Goal: Transaction & Acquisition: Book appointment/travel/reservation

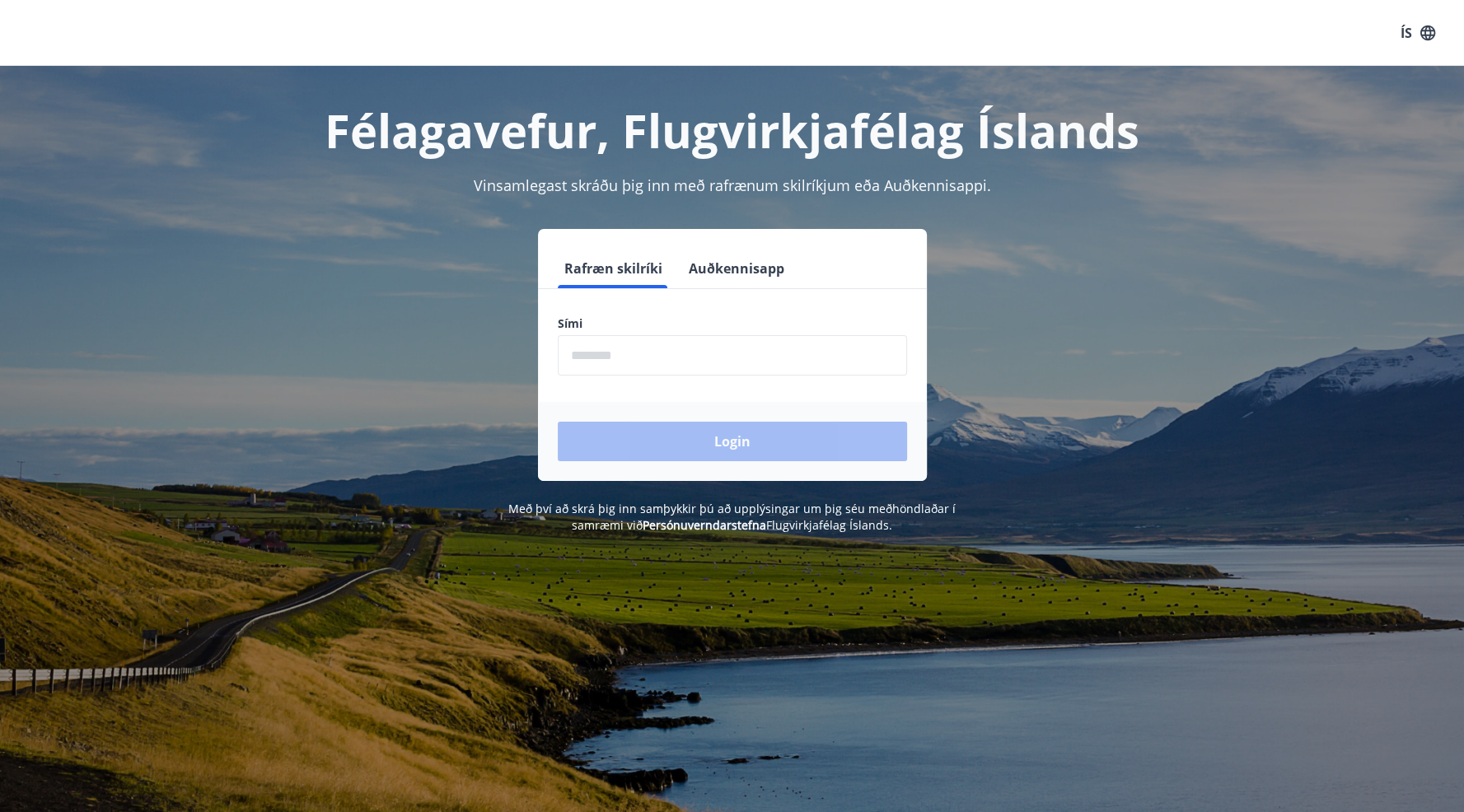
click at [683, 357] on input "phone" at bounding box center [732, 355] width 350 height 41
type input "********"
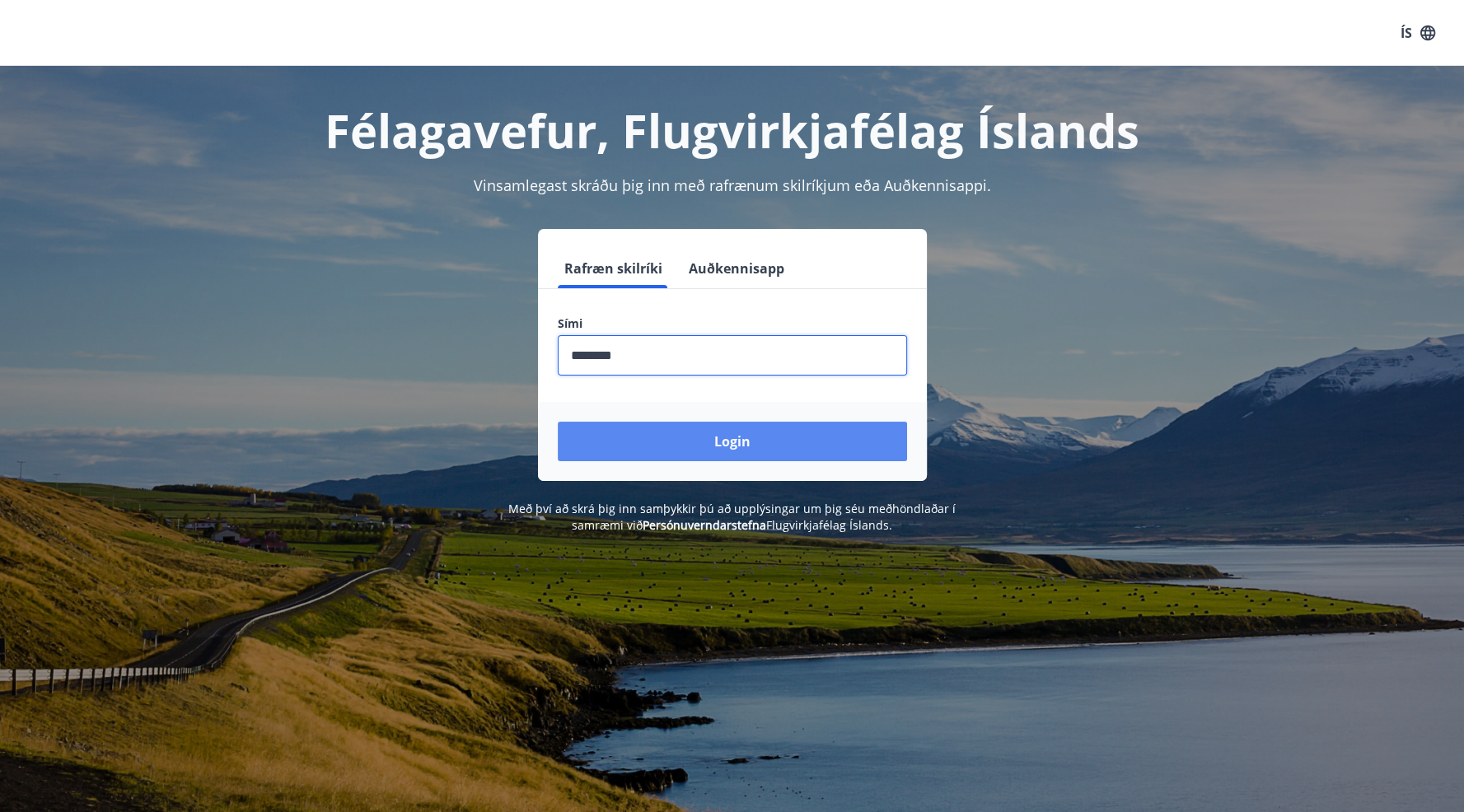
click at [684, 449] on button "Login" at bounding box center [732, 442] width 350 height 40
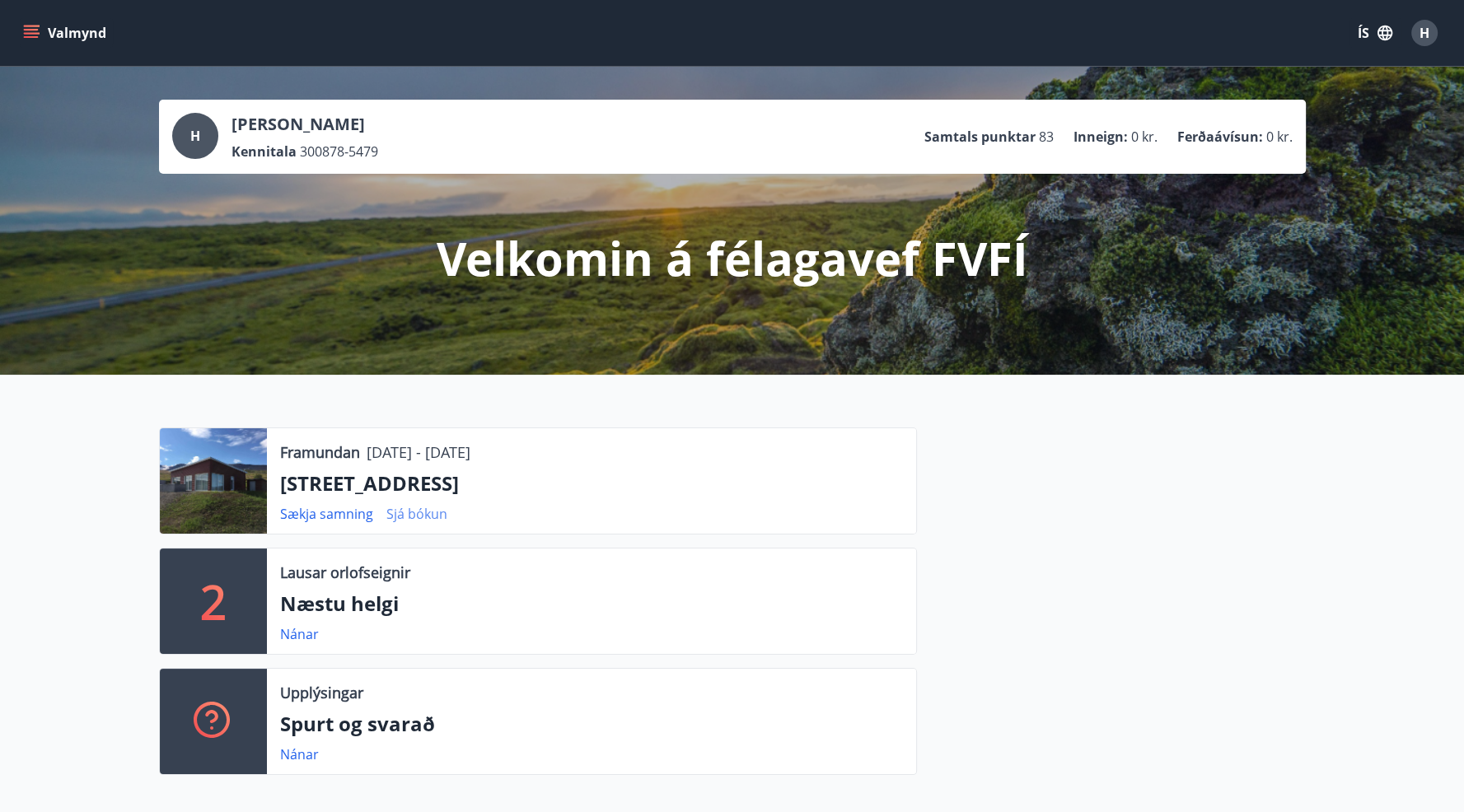
click at [416, 514] on link "Sjá bókun" at bounding box center [417, 514] width 61 height 18
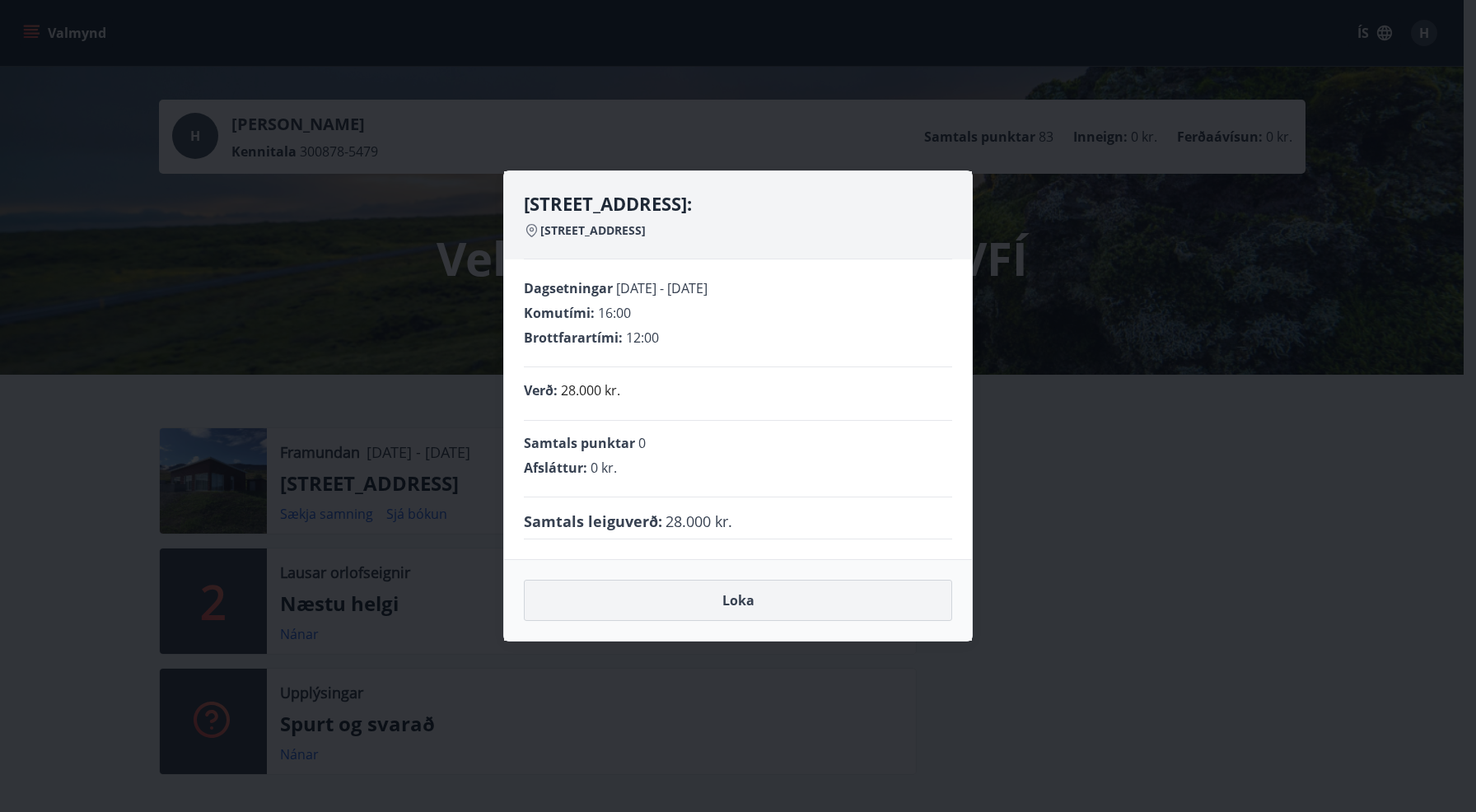
click at [701, 601] on button "Loka" at bounding box center [738, 601] width 428 height 42
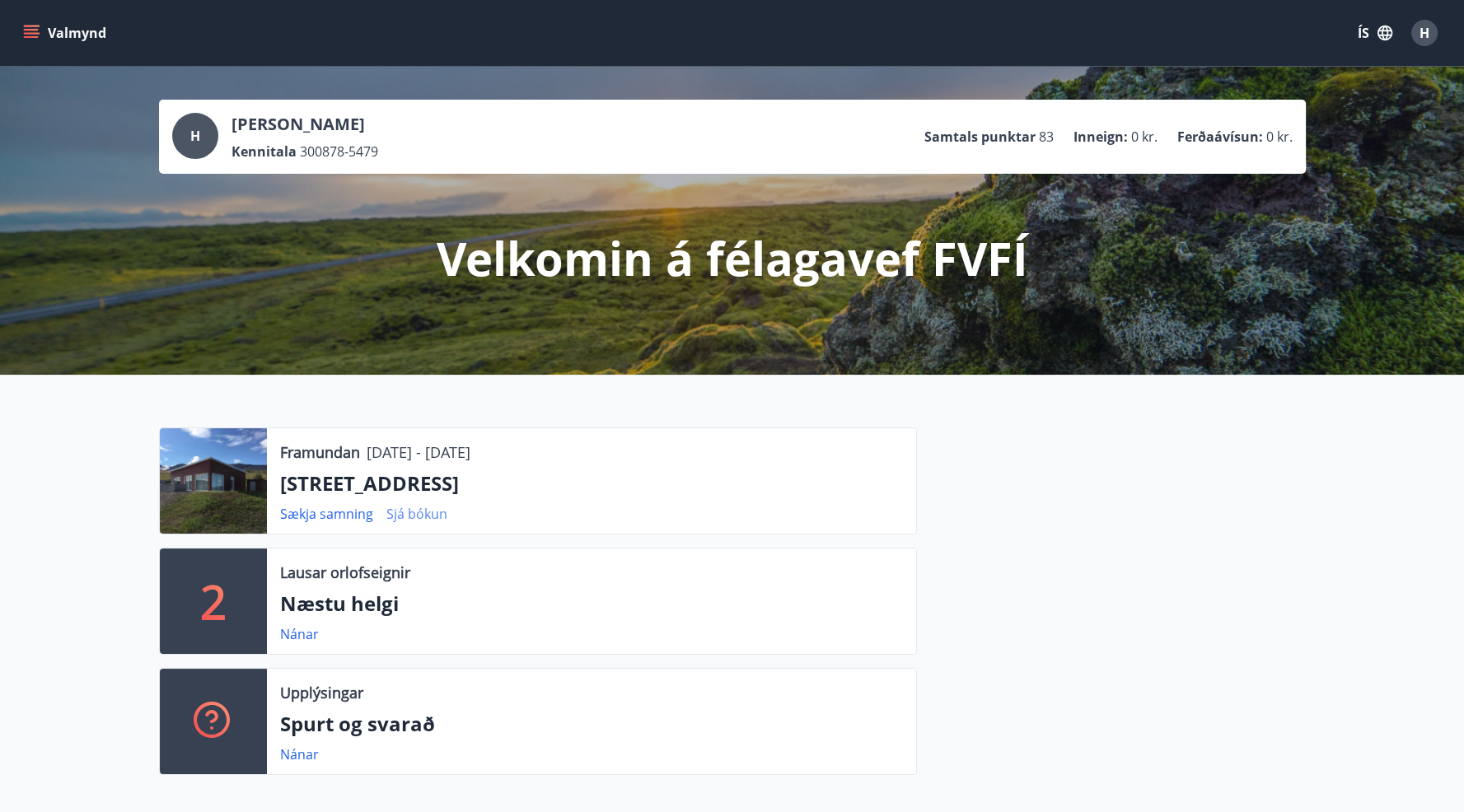
click at [407, 517] on link "Sjá bókun" at bounding box center [417, 514] width 61 height 18
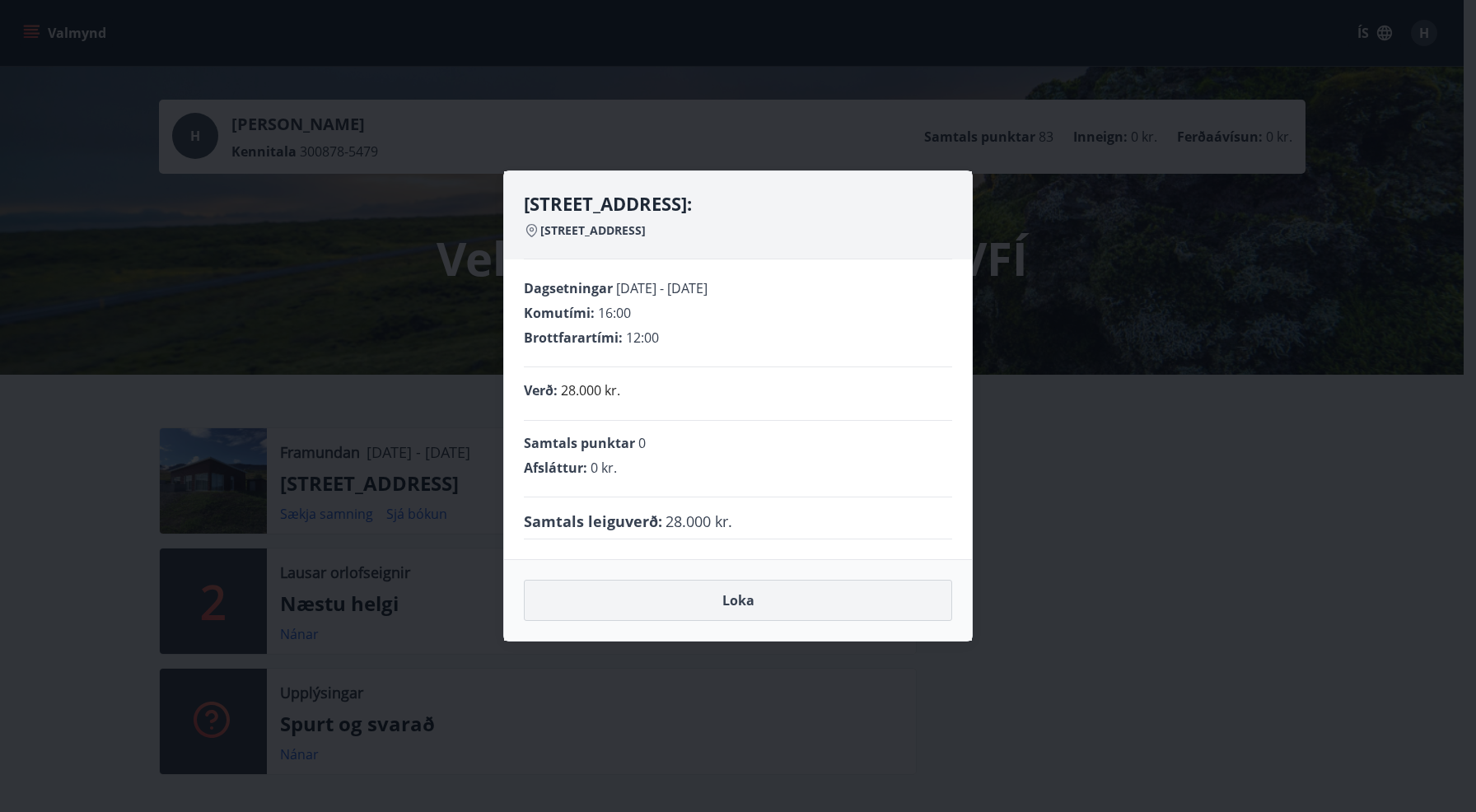
click at [790, 596] on button "Loka" at bounding box center [738, 601] width 428 height 42
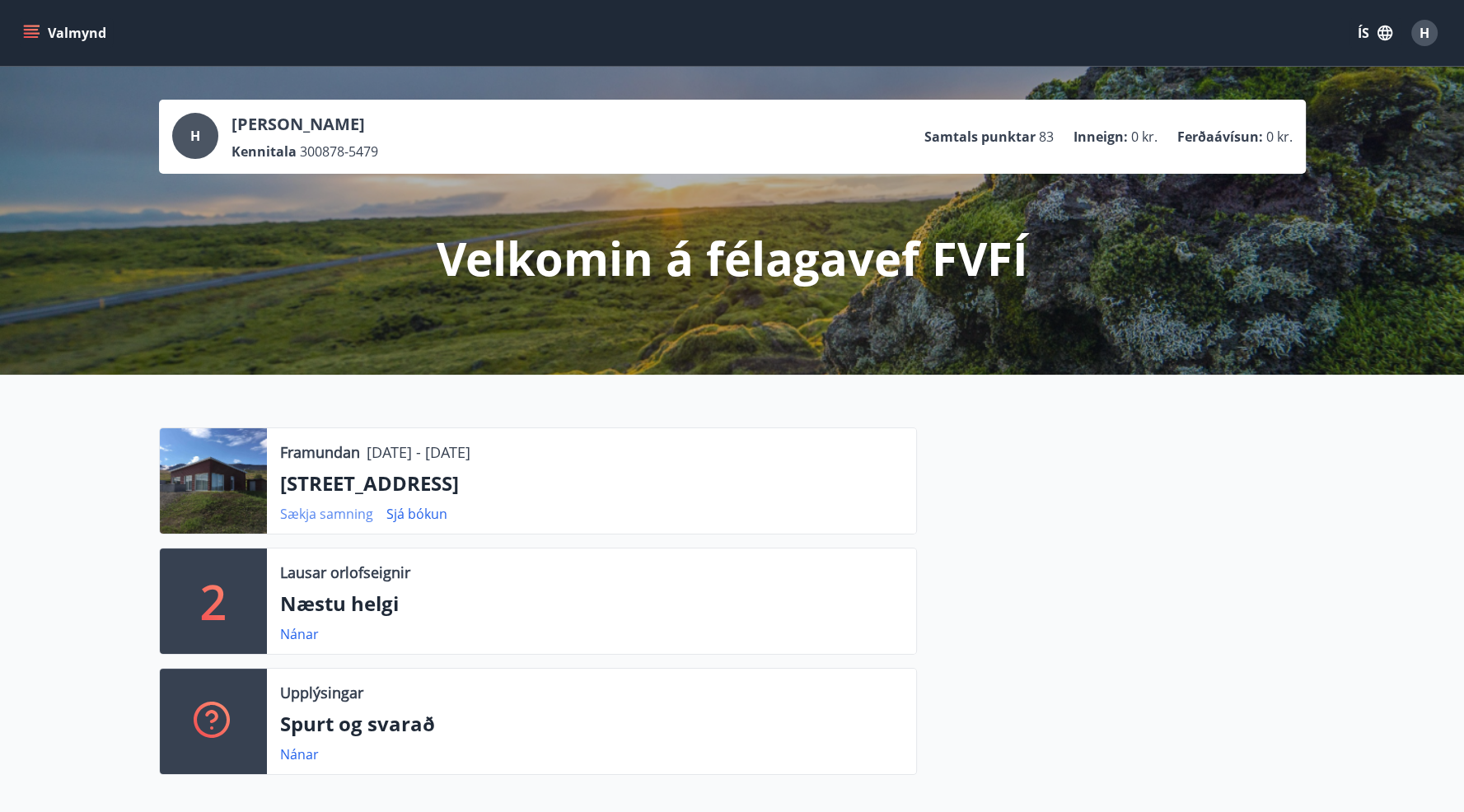
click at [319, 517] on link "Sækja samning" at bounding box center [326, 514] width 93 height 18
click at [404, 511] on link "Sjá bókun" at bounding box center [417, 514] width 61 height 18
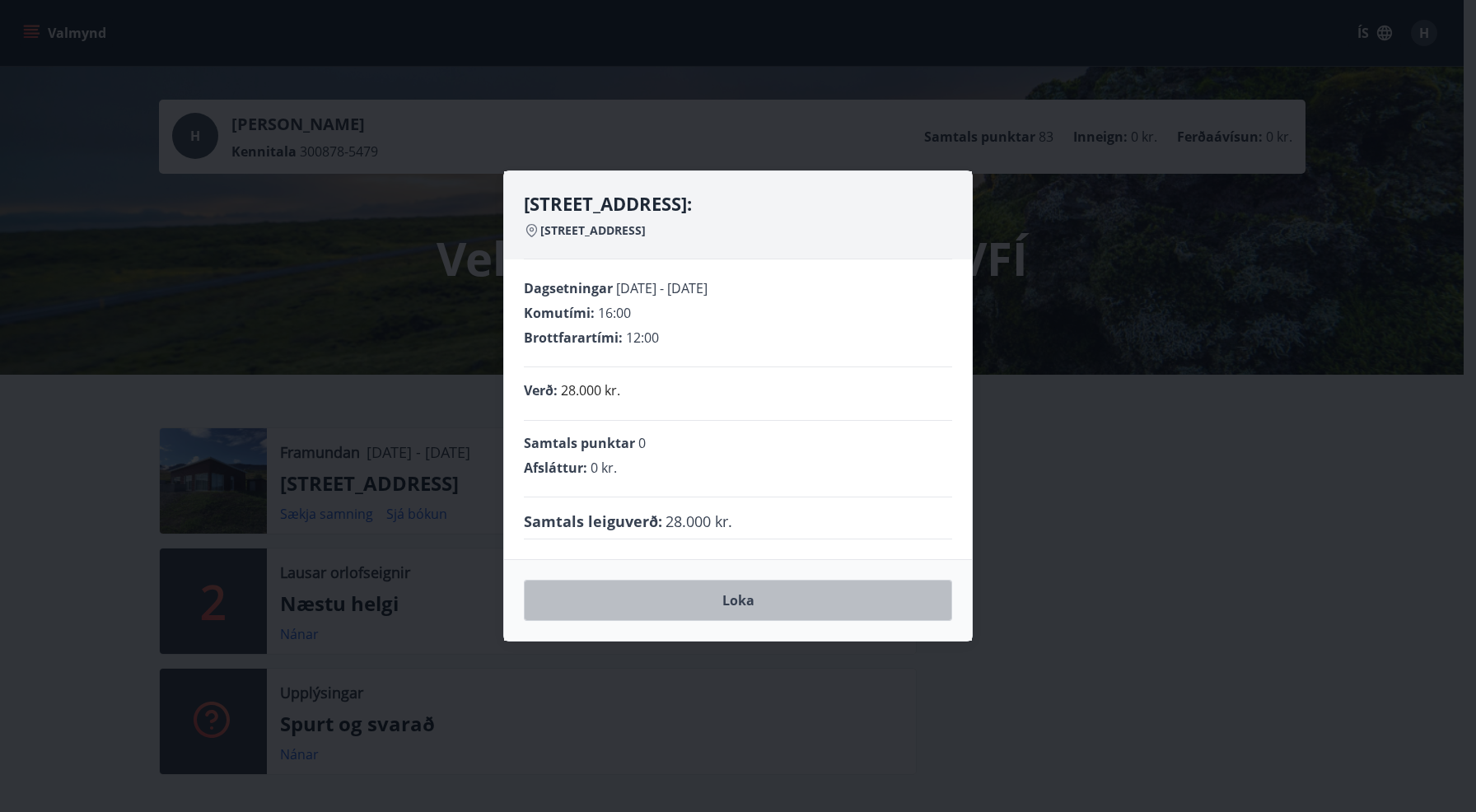
click at [773, 602] on button "Loka" at bounding box center [738, 601] width 428 height 42
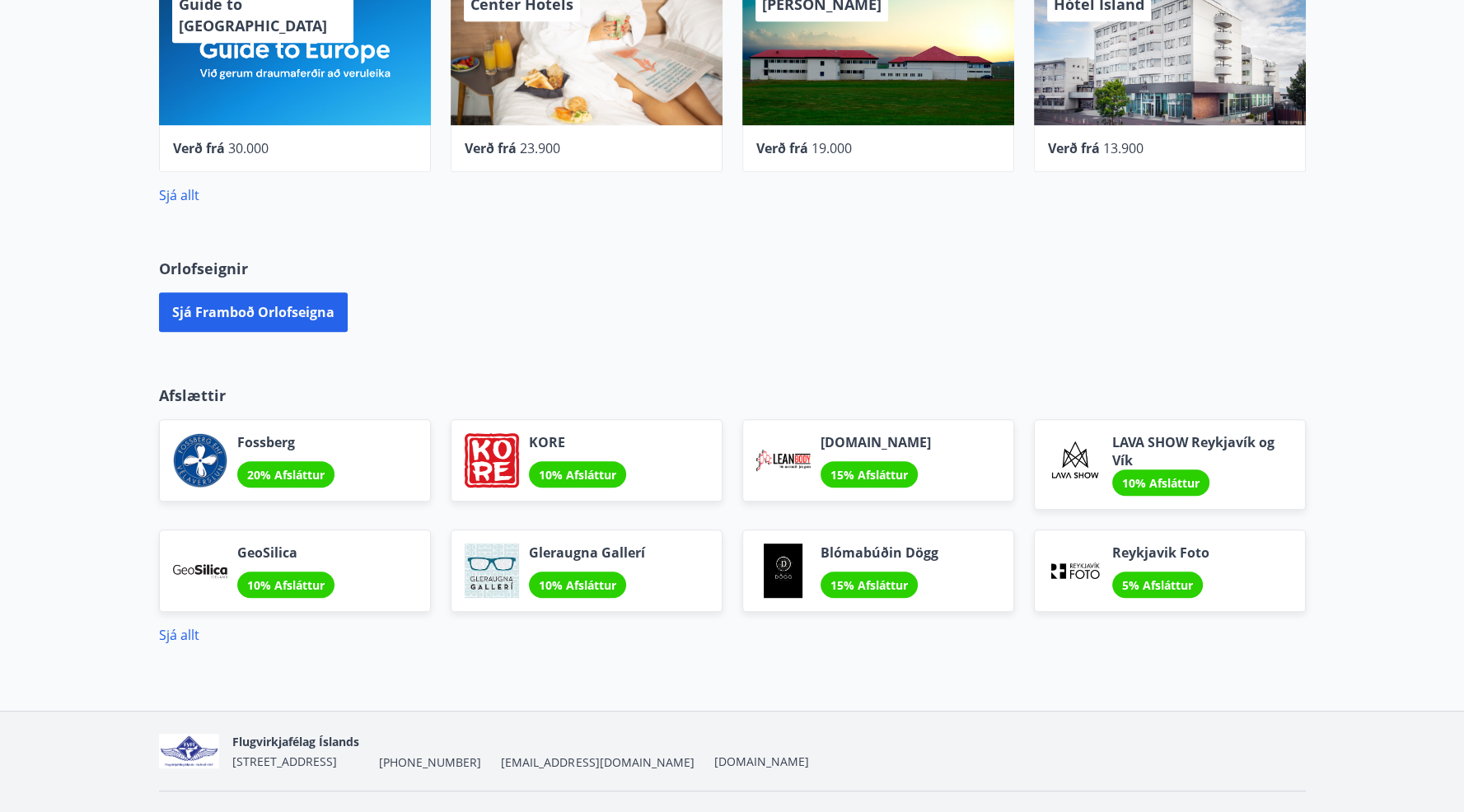
scroll to position [937, 0]
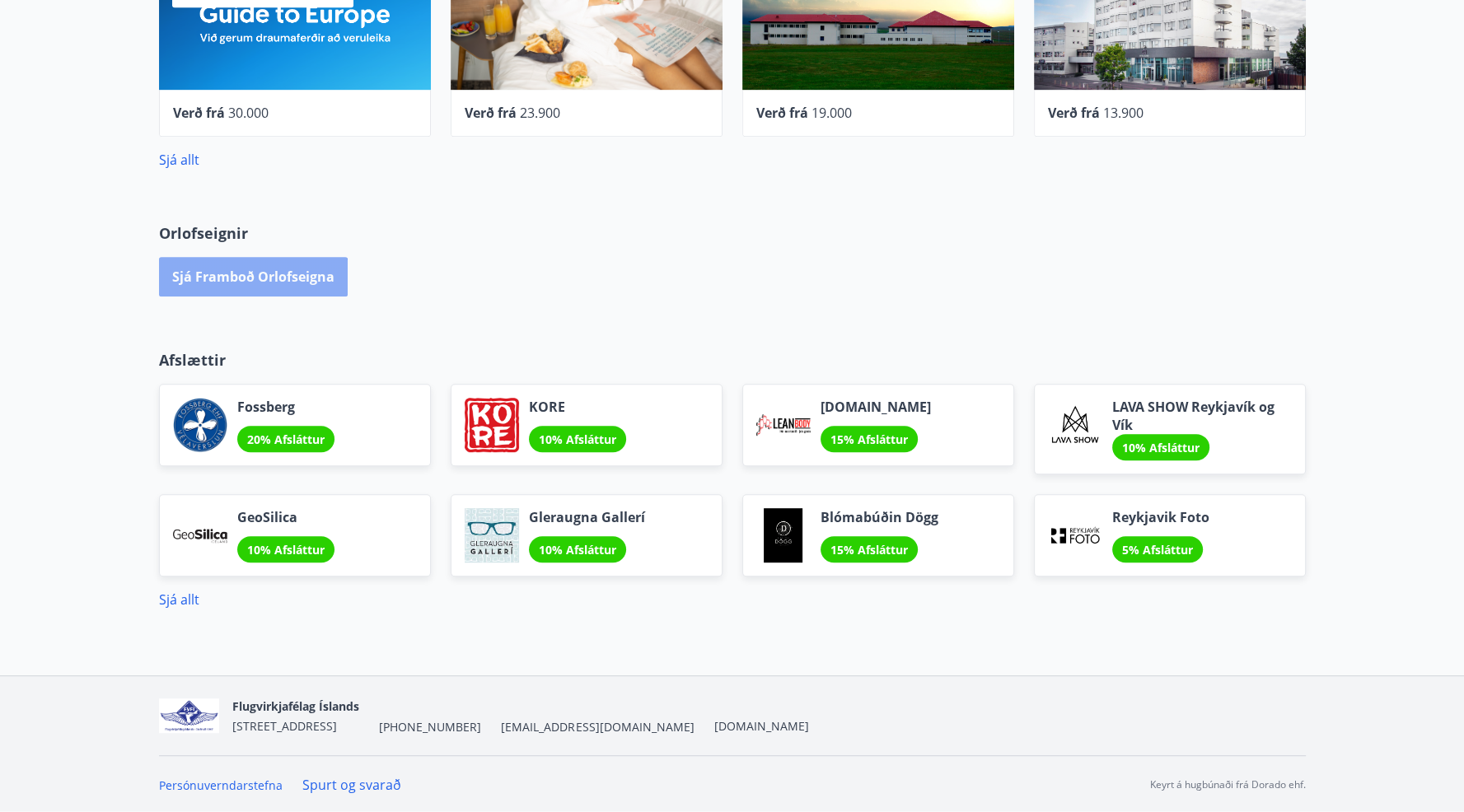
click at [247, 277] on button "Sjá framboð orlofseigna" at bounding box center [253, 276] width 189 height 40
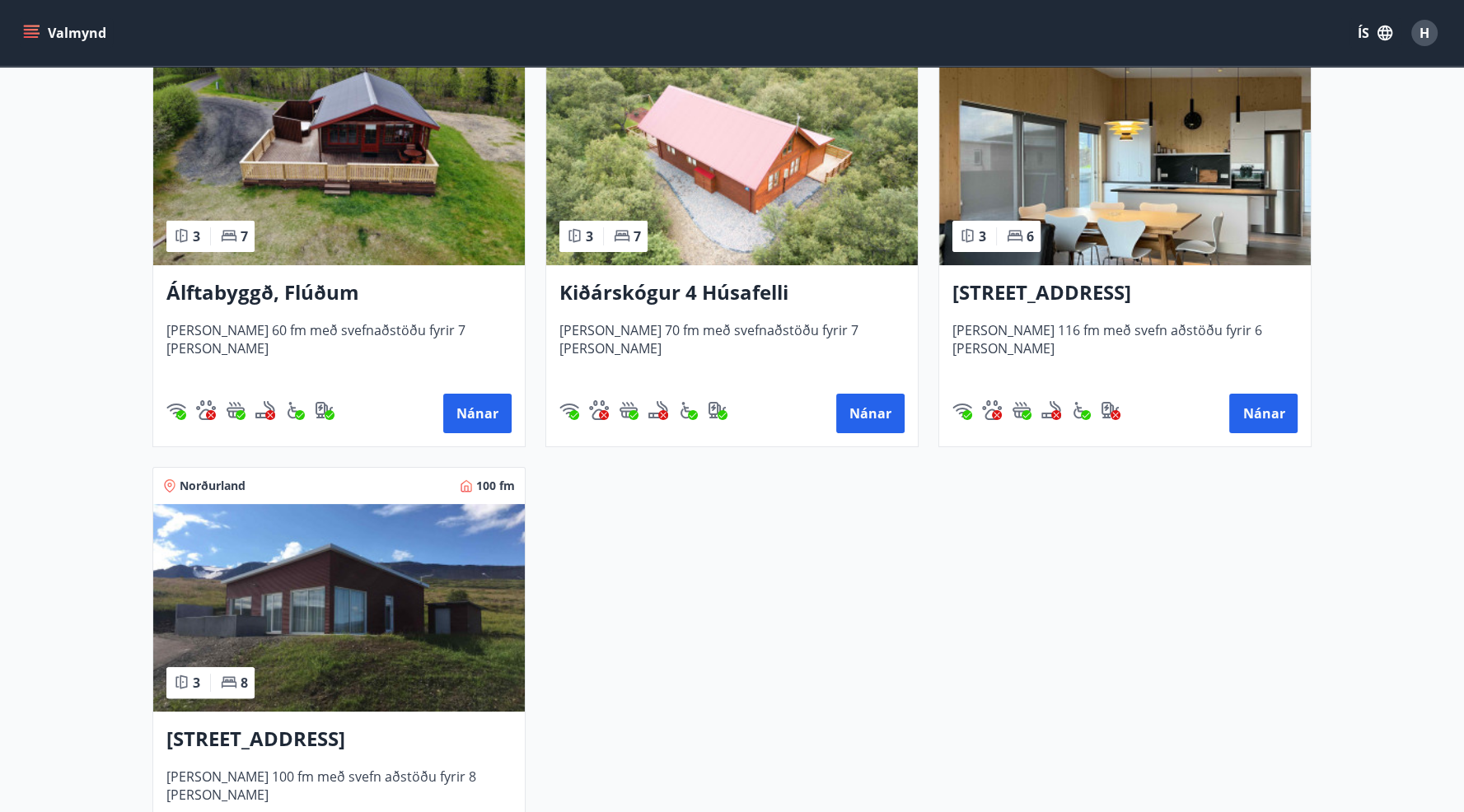
scroll to position [656, 0]
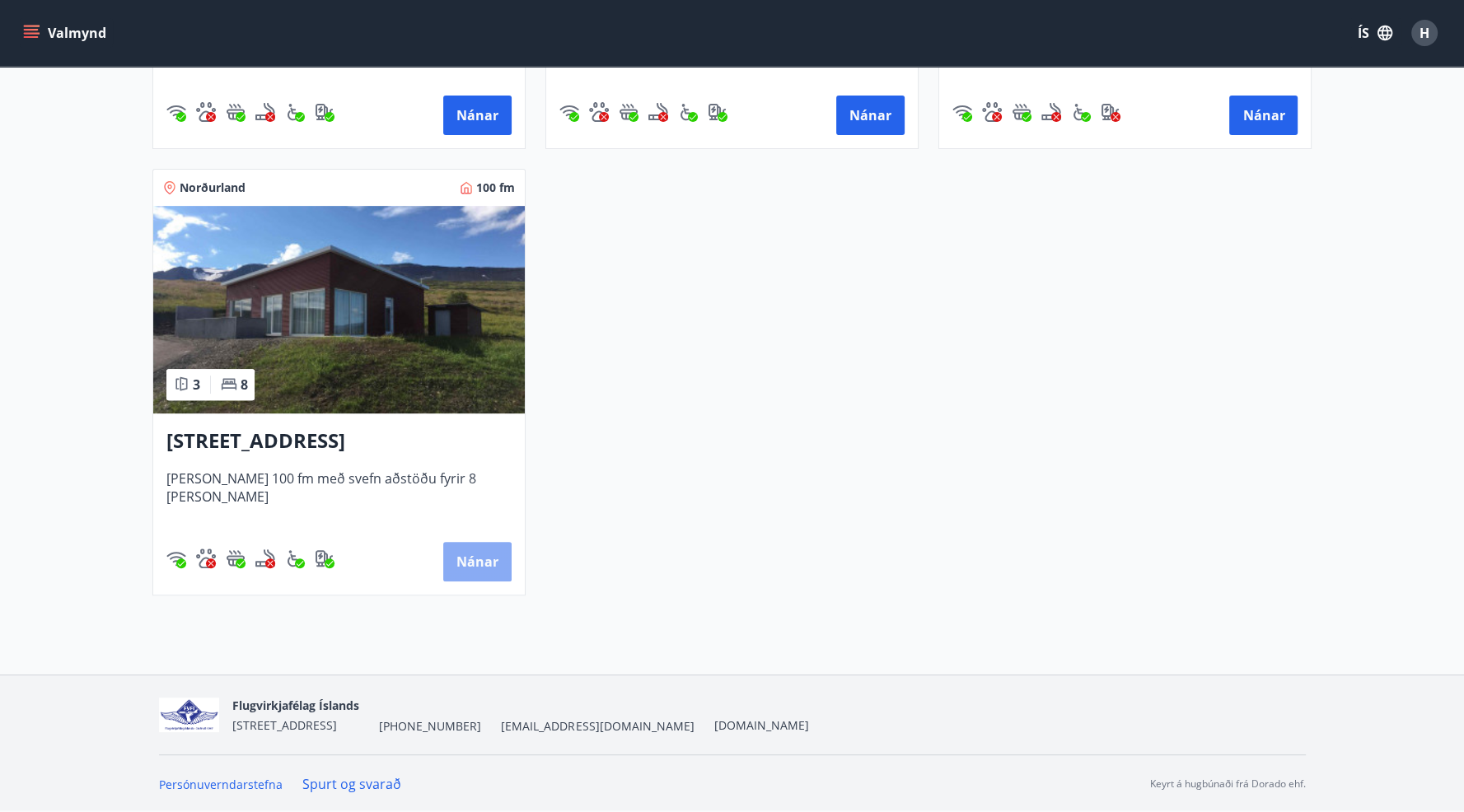
click at [489, 555] on button "Nánar" at bounding box center [477, 562] width 69 height 40
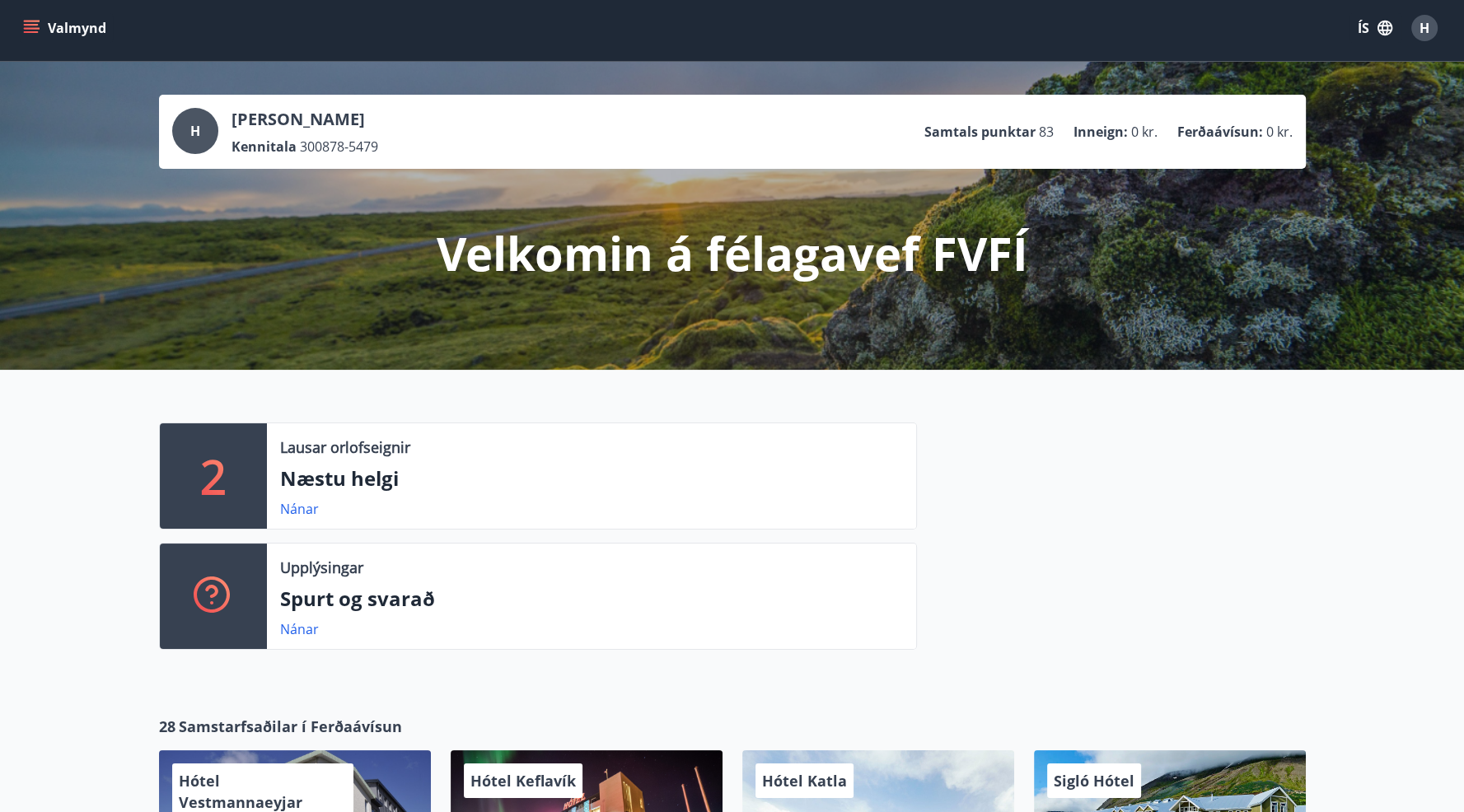
scroll to position [412, 0]
